Goal: Task Accomplishment & Management: Manage account settings

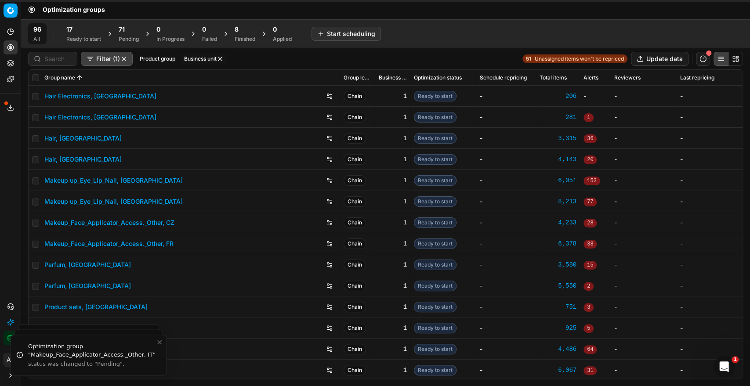
click at [123, 36] on div "Pending" at bounding box center [129, 39] width 20 height 7
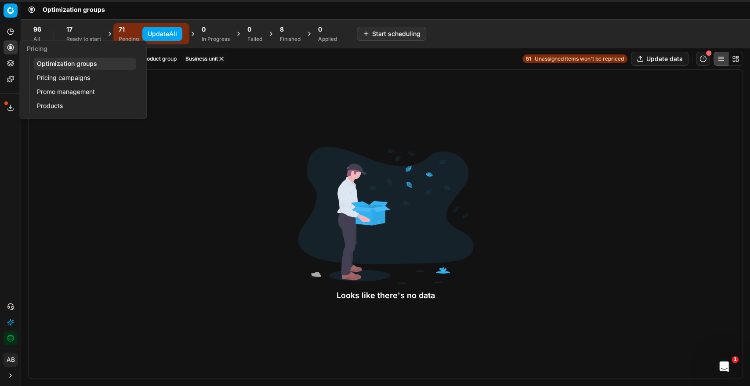
click at [49, 62] on link "Optimization groups" at bounding box center [84, 64] width 102 height 12
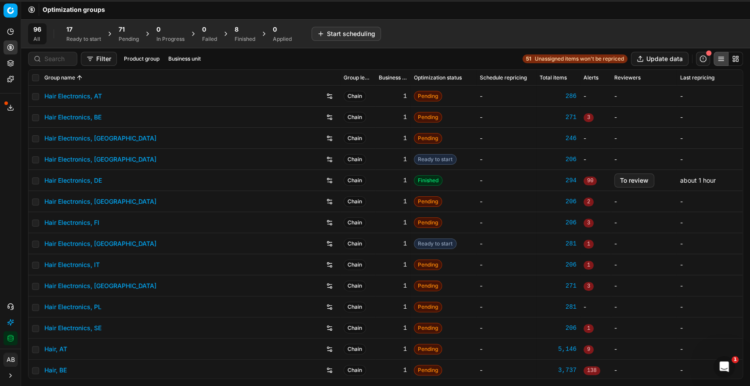
scroll to position [5, 0]
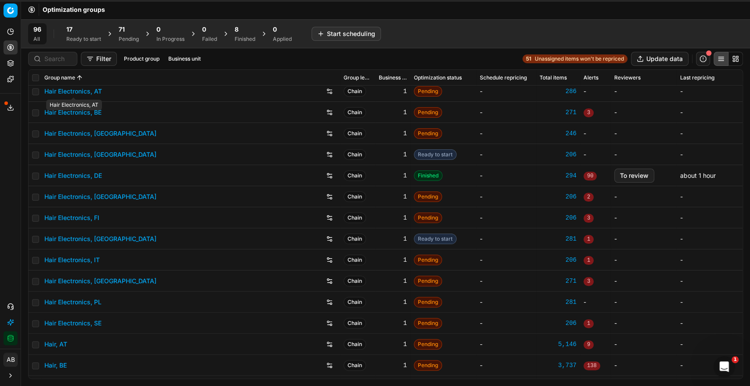
click at [88, 93] on link "Hair Electronics, AT" at bounding box center [73, 91] width 58 height 9
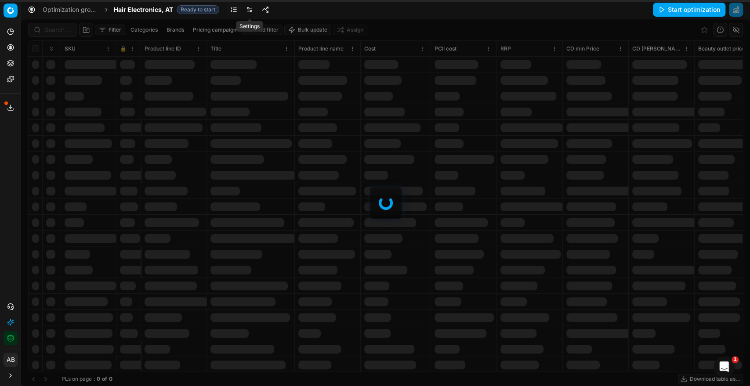
click at [247, 5] on link at bounding box center [250, 10] width 14 height 14
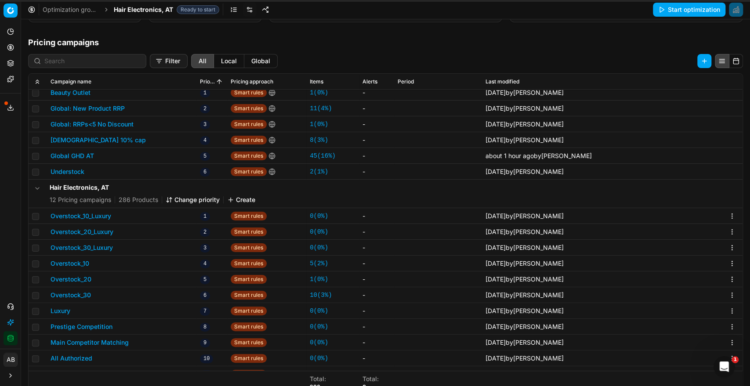
scroll to position [41, 0]
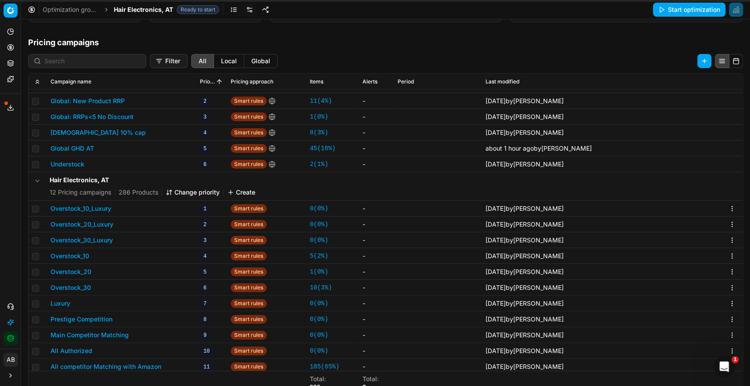
click at [90, 150] on button "Global GHD AT" at bounding box center [73, 148] width 44 height 9
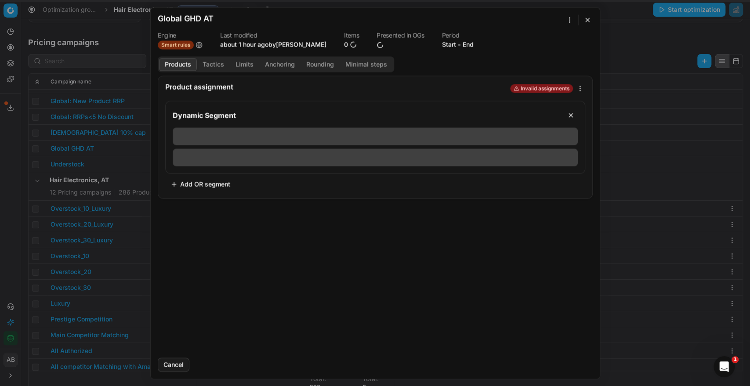
click at [216, 64] on button "Tactics" at bounding box center [213, 64] width 33 height 13
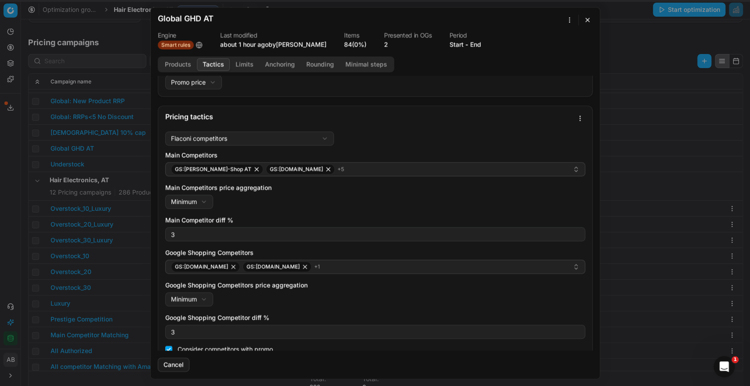
scroll to position [23, 0]
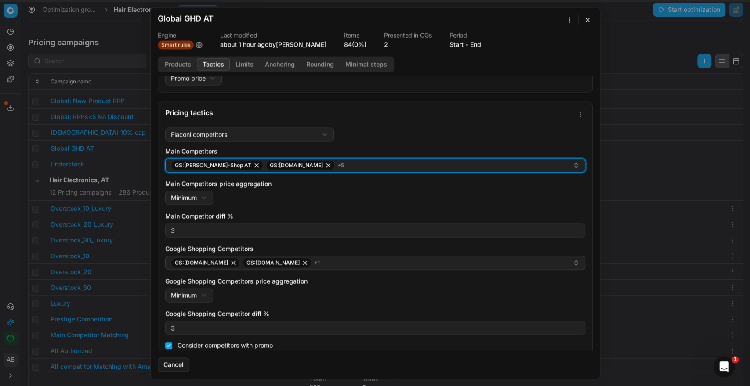
click at [327, 161] on div "GS:[PERSON_NAME]-Shop AT GS:[DOMAIN_NAME] + 5" at bounding box center [372, 165] width 402 height 11
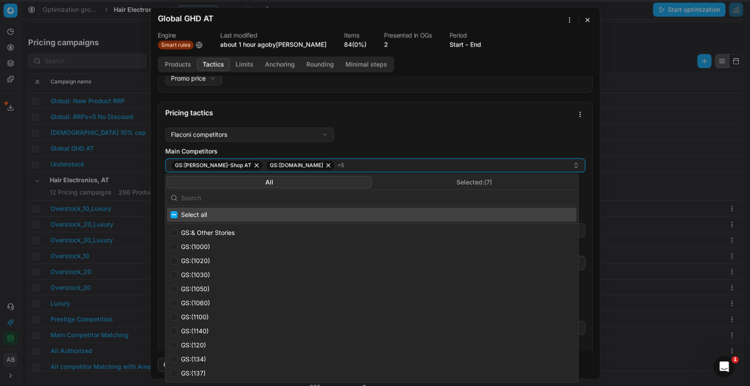
click at [447, 181] on button "Selected: ( 7 )" at bounding box center [474, 182] width 205 height 12
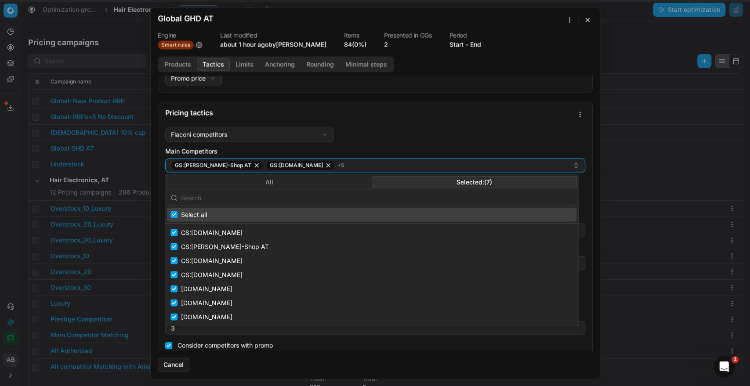
click at [468, 83] on div "Price type Promo price Default Regular price Promo price" at bounding box center [375, 72] width 420 height 25
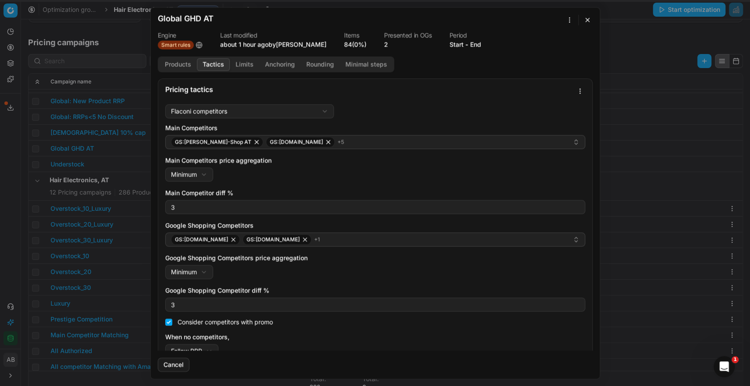
scroll to position [61, 0]
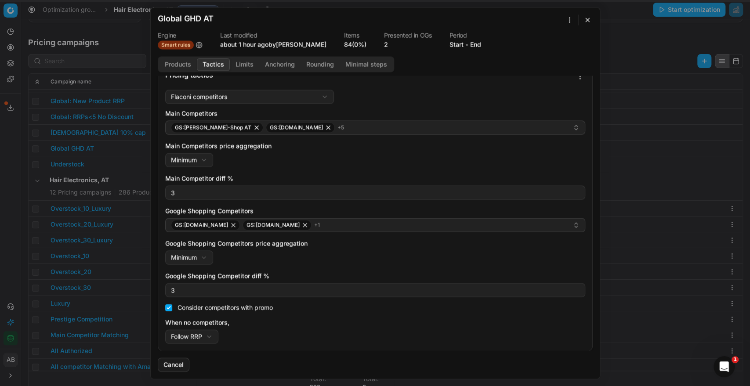
click at [589, 16] on button "button" at bounding box center [587, 20] width 11 height 11
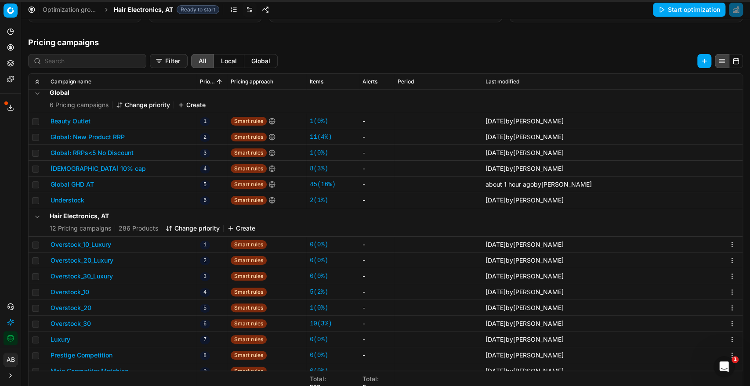
scroll to position [0, 0]
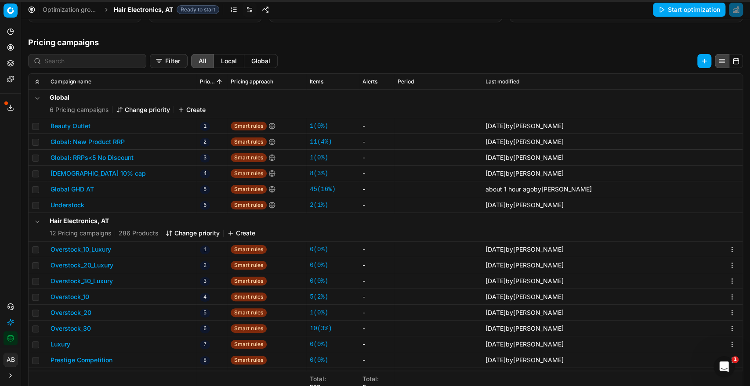
click at [289, 294] on div "Smart rules" at bounding box center [267, 297] width 72 height 9
click at [159, 12] on span "Hair Electronics, AT" at bounding box center [143, 9] width 59 height 9
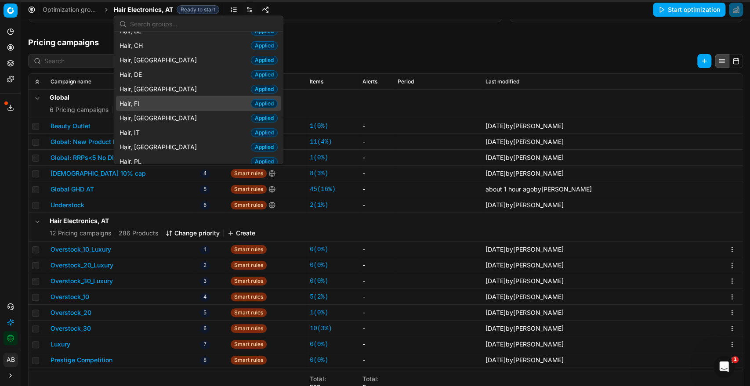
scroll to position [170, 0]
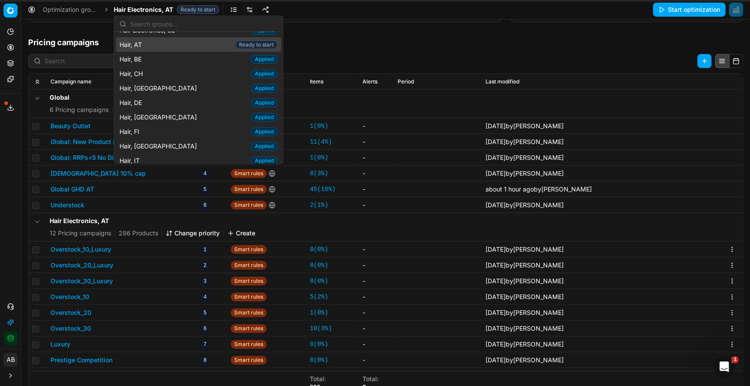
click at [140, 41] on span "Hair, AT" at bounding box center [133, 44] width 26 height 9
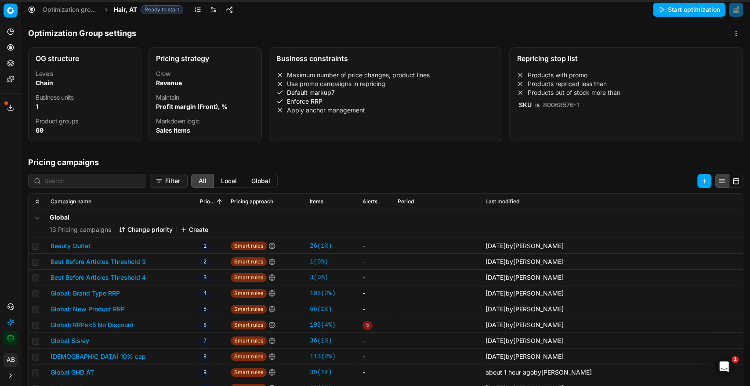
click at [135, 9] on span "Hair, AT" at bounding box center [125, 9] width 23 height 9
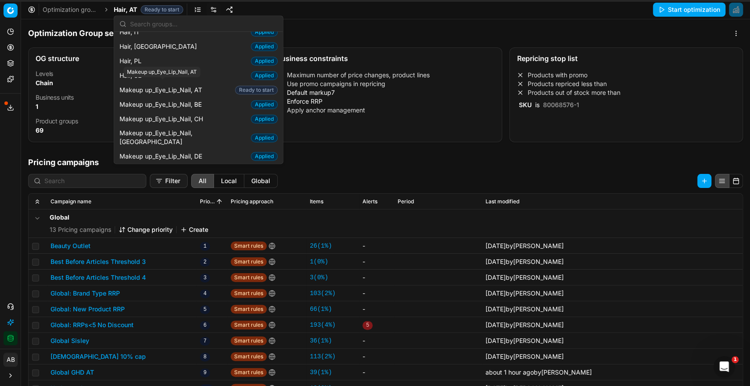
scroll to position [300, 0]
click at [172, 88] on span "Makeup up_Eye_Lip_Nail, AT" at bounding box center [163, 89] width 86 height 9
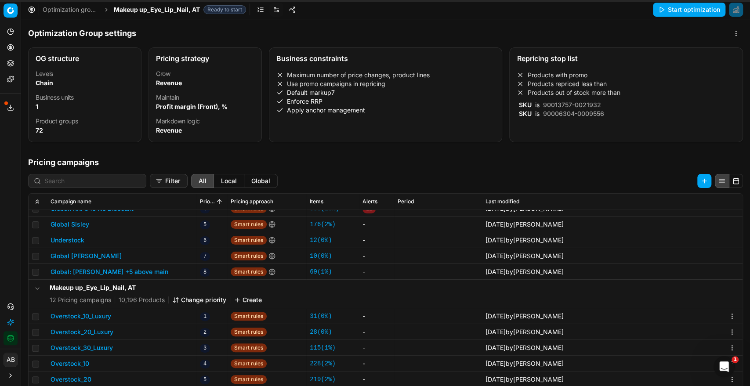
scroll to position [98, 0]
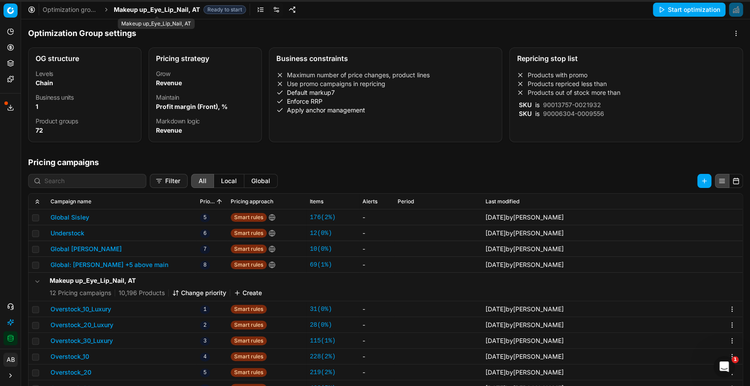
click at [181, 8] on span "Makeup up_Eye_Lip_Nail, AT" at bounding box center [157, 9] width 86 height 9
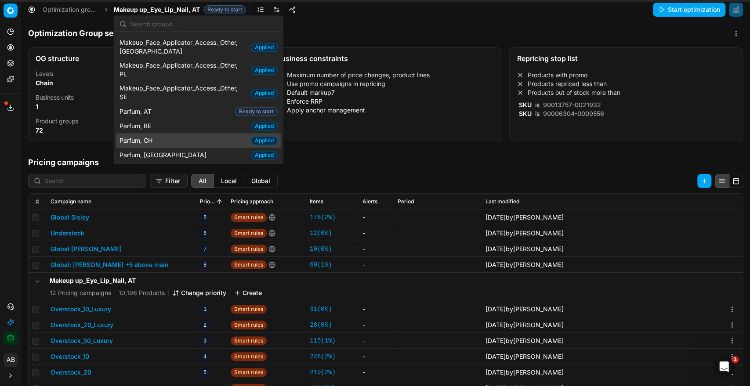
scroll to position [760, 0]
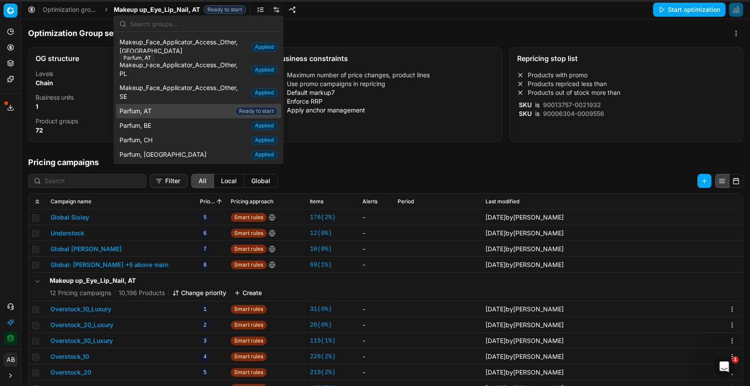
click at [148, 107] on span "Parfum, AT" at bounding box center [138, 111] width 36 height 9
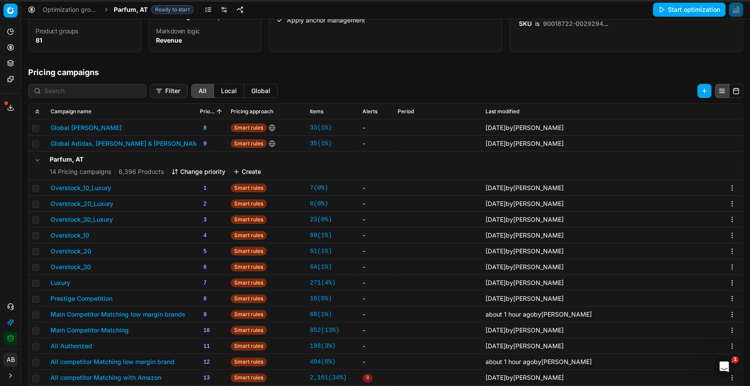
scroll to position [135, 0]
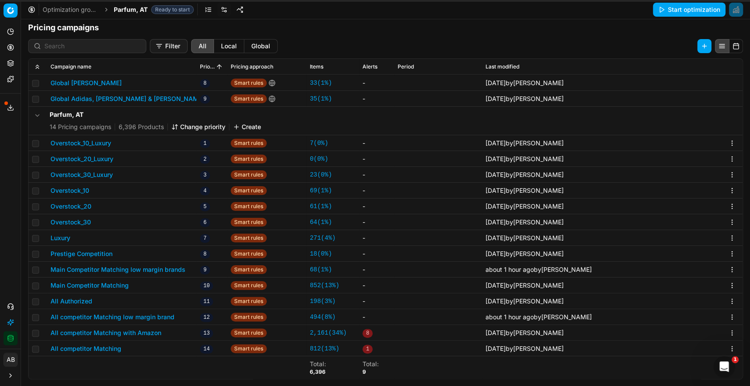
click at [120, 269] on button "Main Competitor Matching low margin brands" at bounding box center [118, 269] width 135 height 9
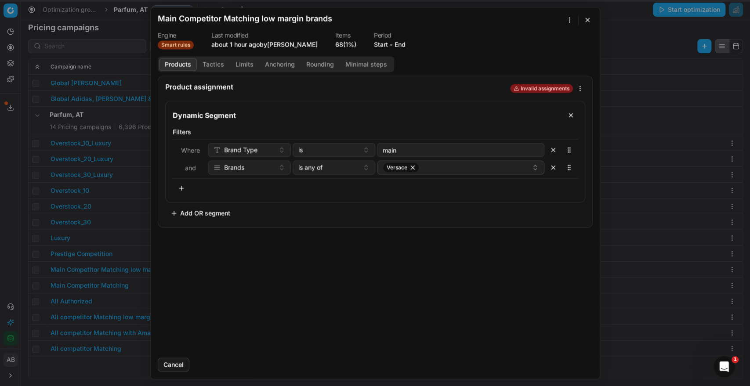
click at [218, 66] on button "Tactics" at bounding box center [213, 64] width 33 height 13
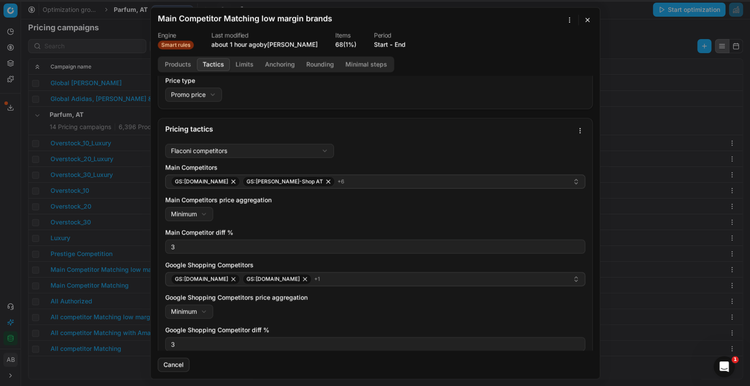
scroll to position [7, 0]
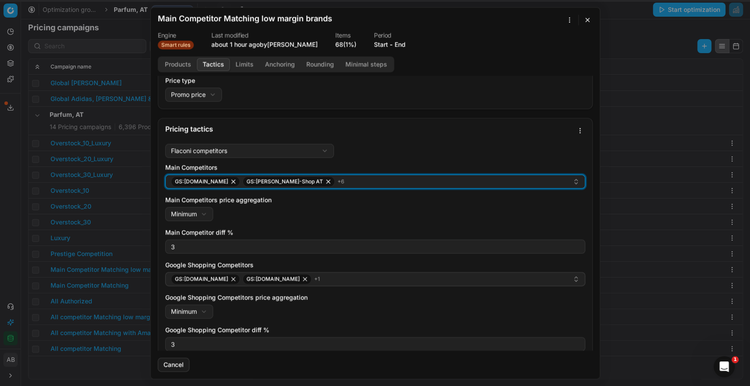
click at [376, 185] on div "GS:[DOMAIN_NAME] GS:[PERSON_NAME]-Shop AT + 6" at bounding box center [372, 181] width 402 height 11
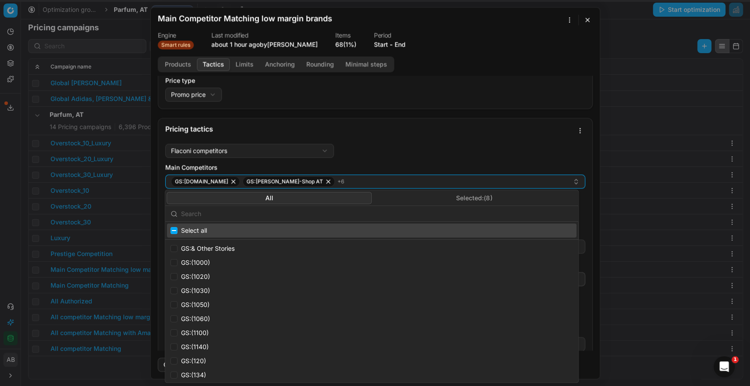
click at [481, 199] on button "Selected: ( 8 )" at bounding box center [474, 198] width 205 height 12
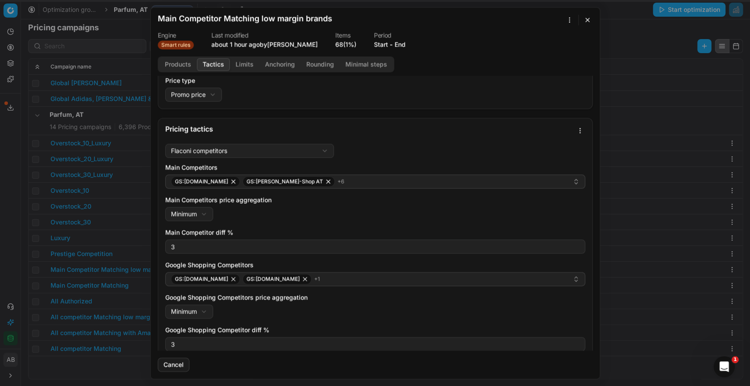
click at [412, 134] on div "Pricing tactics" at bounding box center [375, 129] width 434 height 22
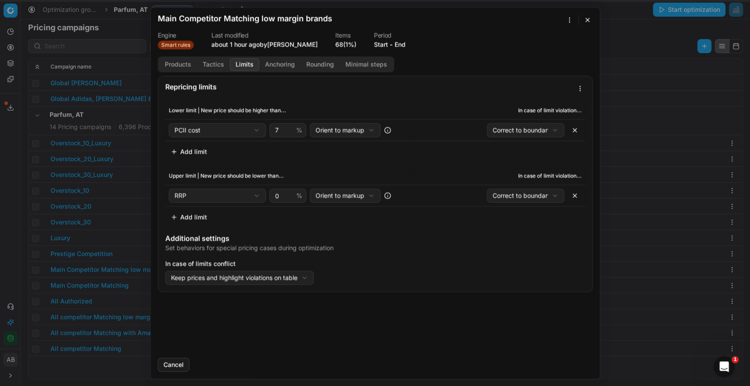
click at [244, 64] on button "Limits" at bounding box center [244, 64] width 29 height 13
click at [585, 22] on button "button" at bounding box center [587, 20] width 11 height 11
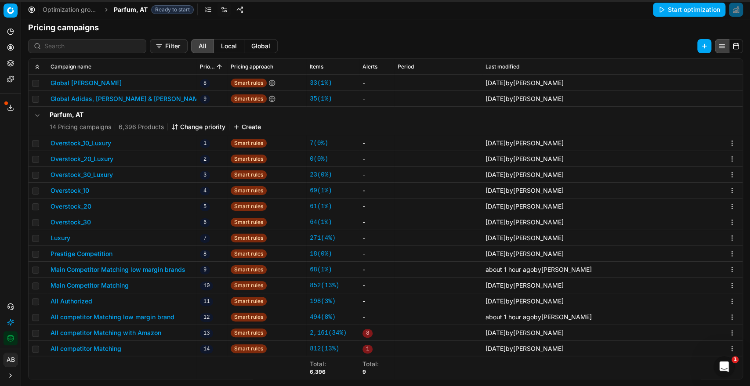
click at [156, 315] on button "All competitor Matching low margin brand" at bounding box center [113, 317] width 124 height 9
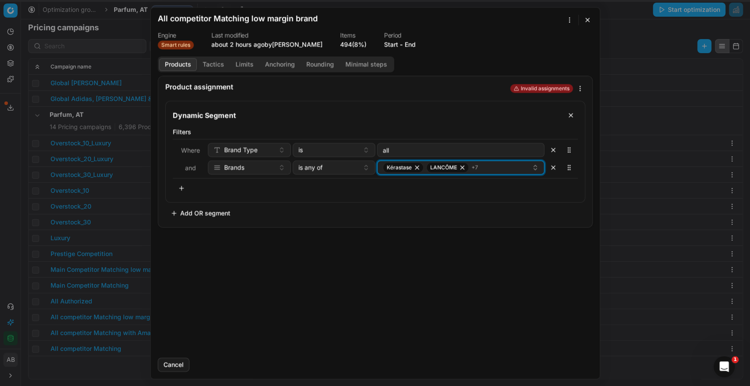
click at [489, 173] on button "Kérastase LANCÔME + 7" at bounding box center [460, 167] width 167 height 14
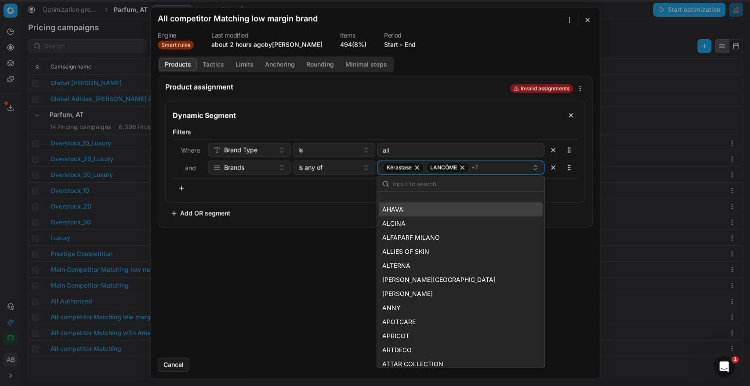
scroll to position [116, 0]
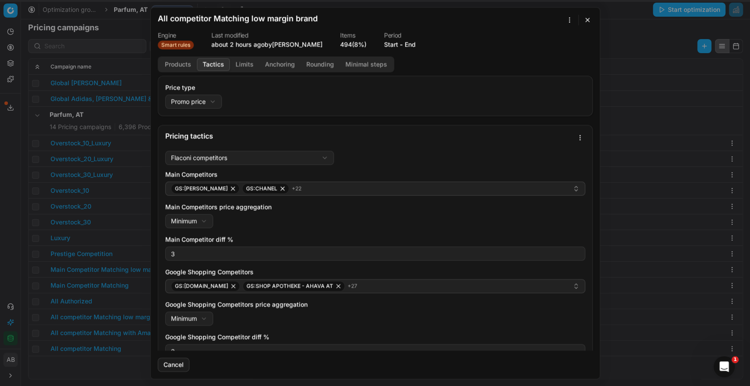
click at [218, 61] on button "Tactics" at bounding box center [213, 64] width 33 height 13
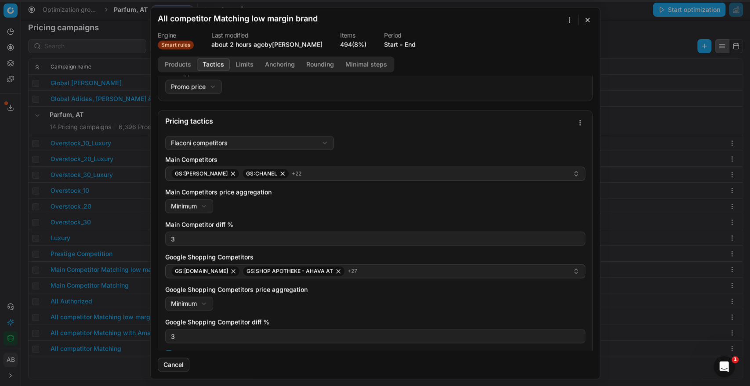
scroll to position [15, 0]
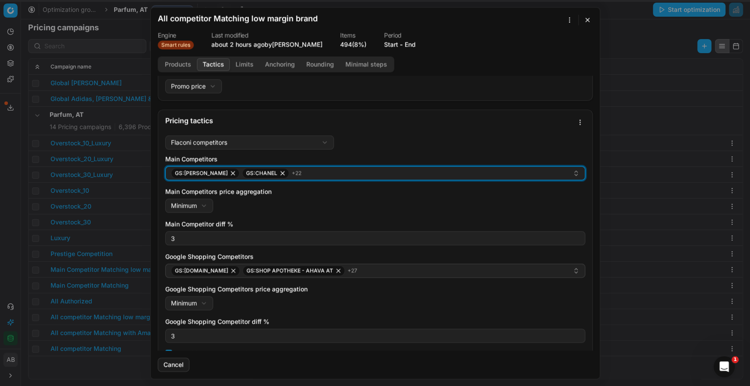
click at [315, 177] on div "GS:[PERSON_NAME]:CHANEL + 22" at bounding box center [372, 173] width 402 height 11
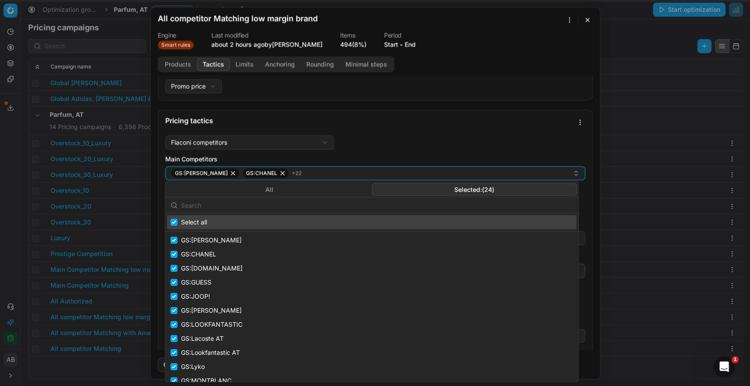
click at [464, 191] on button "Selected: ( 24 )" at bounding box center [474, 189] width 205 height 12
click at [427, 189] on button "Selected: ( 24 )" at bounding box center [474, 189] width 205 height 12
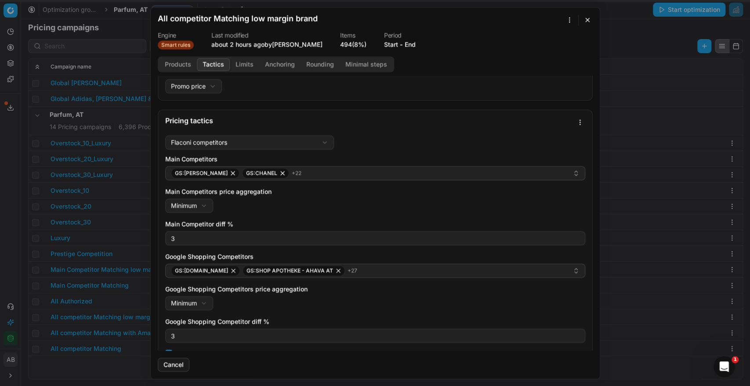
click at [446, 126] on div "Pricing tactics" at bounding box center [375, 121] width 434 height 22
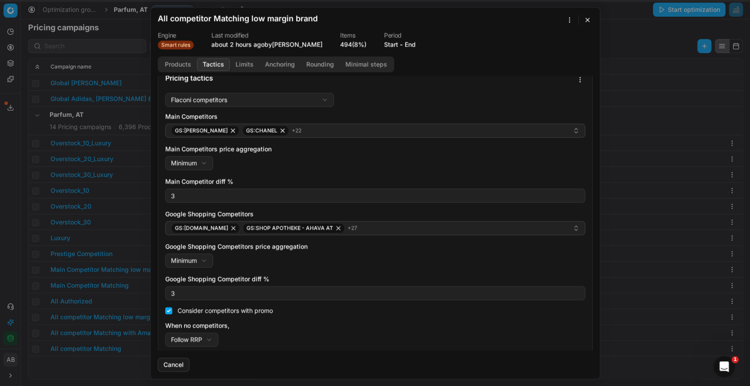
scroll to position [61, 0]
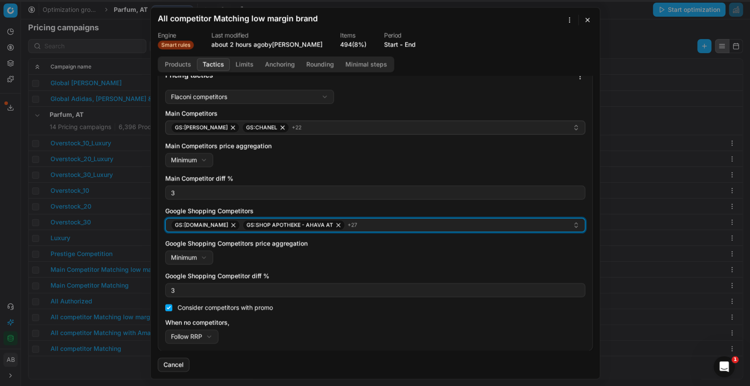
click at [407, 228] on div "GS:[DOMAIN_NAME] GS:SHOP APOTHEKE - AHAVA AT + 27" at bounding box center [372, 225] width 402 height 11
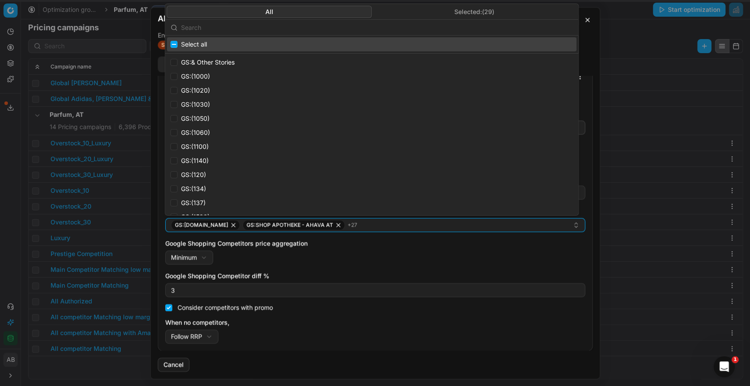
click at [476, 10] on button "Selected: ( 29 )" at bounding box center [474, 12] width 205 height 12
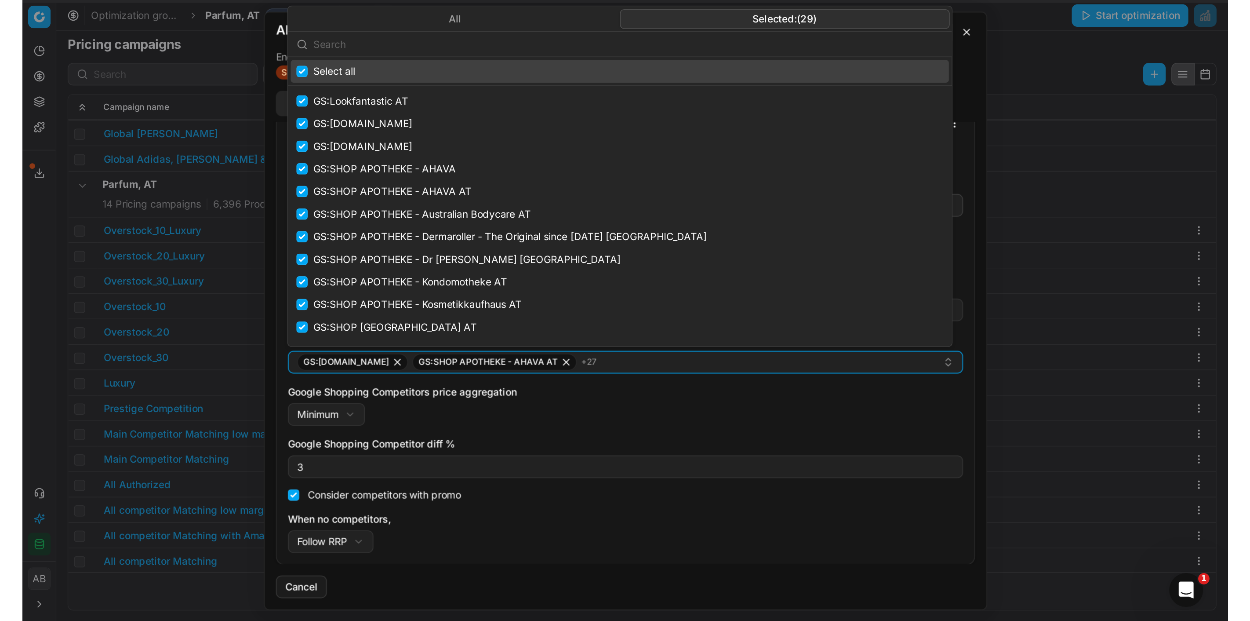
scroll to position [0, 0]
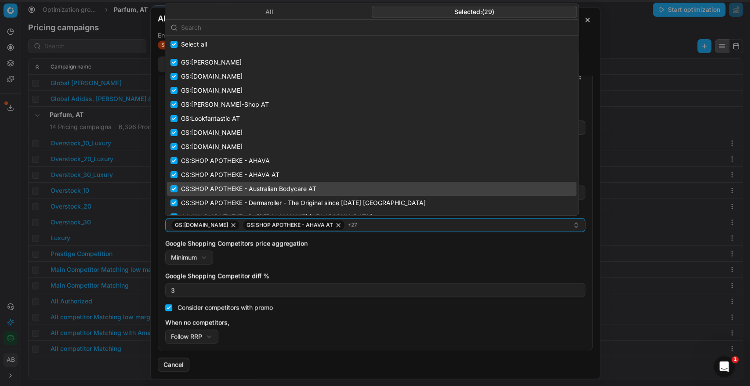
click at [586, 242] on div "Price type Promo price Default Regular price Promo price Pricing tactics Flacon…" at bounding box center [375, 213] width 449 height 275
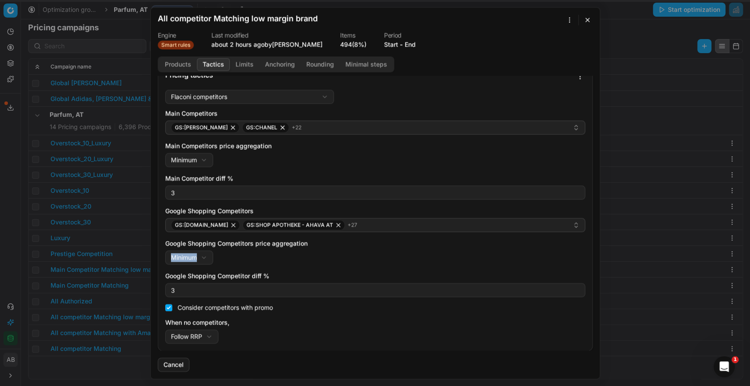
click at [586, 242] on div "Price type Promo price Default Regular price Promo price Pricing tactics Flacon…" at bounding box center [375, 213] width 449 height 275
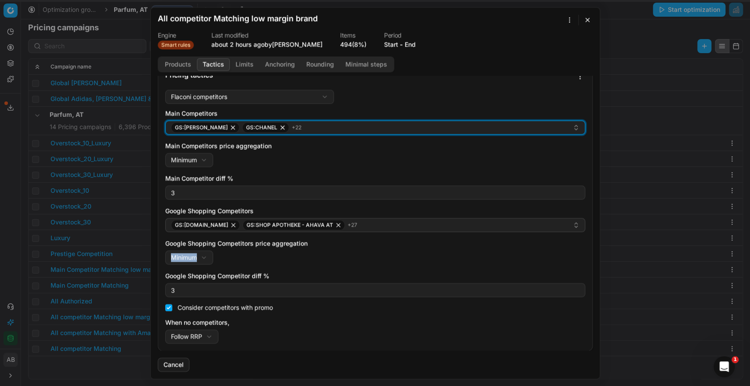
click at [525, 130] on div "GS:[PERSON_NAME]:CHANEL + 22" at bounding box center [372, 127] width 402 height 11
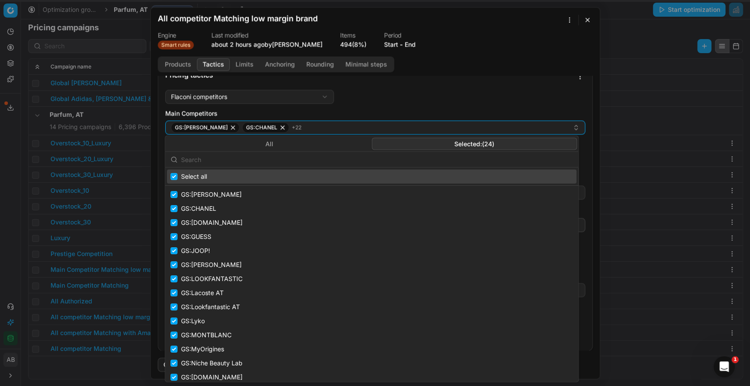
click at [504, 143] on button "Selected: ( 24 )" at bounding box center [474, 144] width 205 height 12
click at [376, 159] on input "text" at bounding box center [377, 160] width 392 height 18
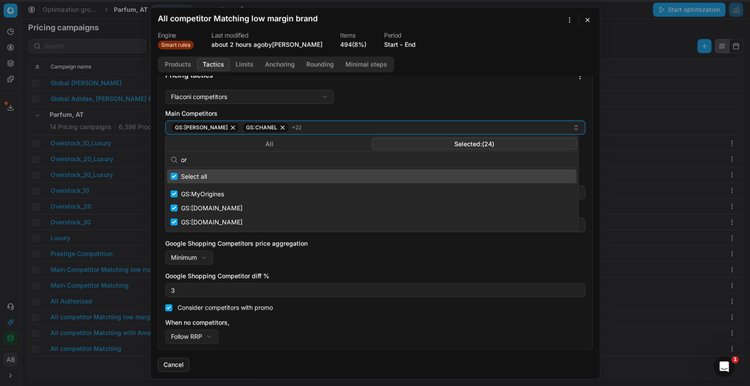
type input "o"
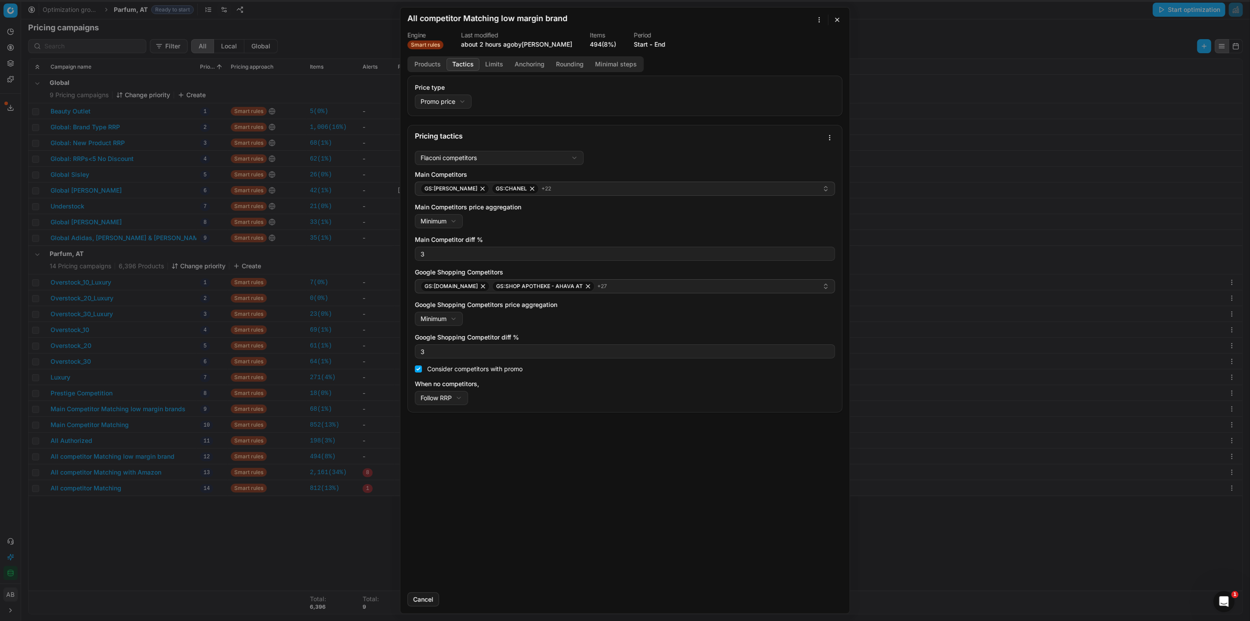
click at [750, 22] on button "button" at bounding box center [837, 20] width 11 height 11
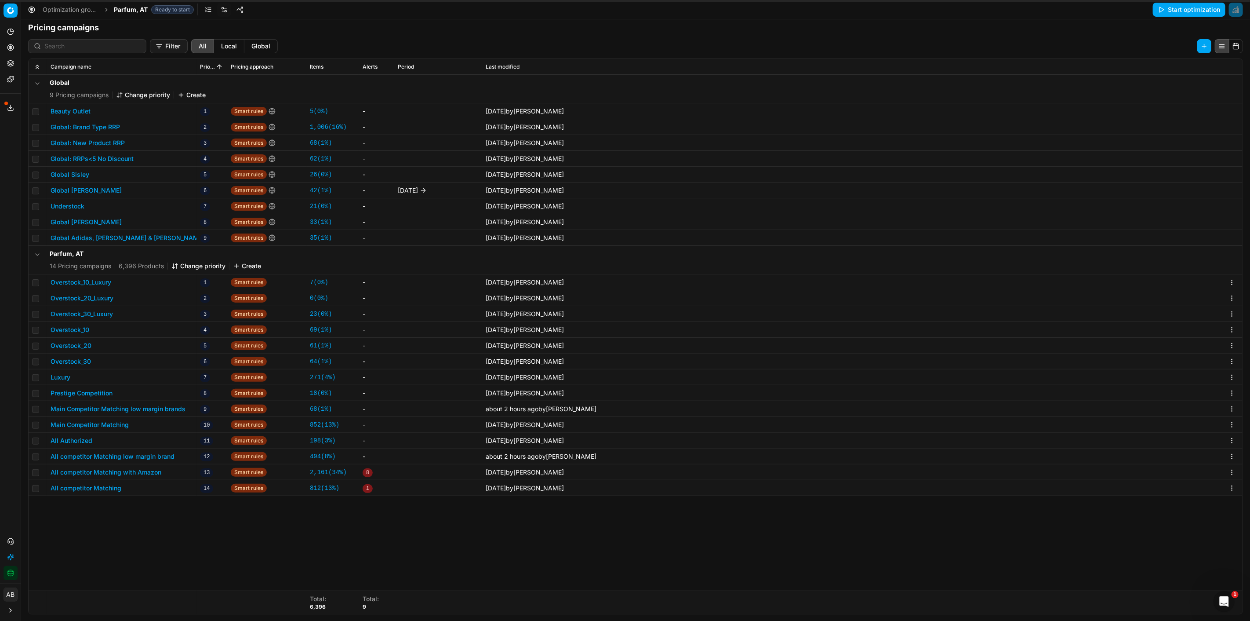
scroll to position [135, 0]
